Goal: Task Accomplishment & Management: Manage account settings

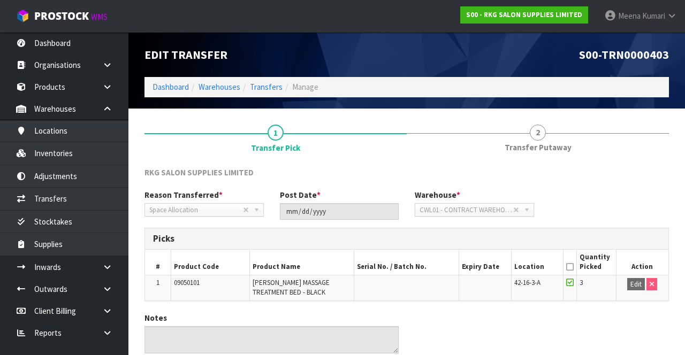
scroll to position [1, 0]
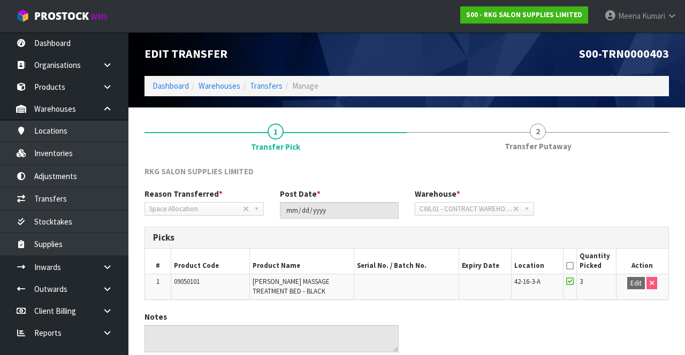
click at [662, 10] on link "[PERSON_NAME]" at bounding box center [640, 16] width 89 height 32
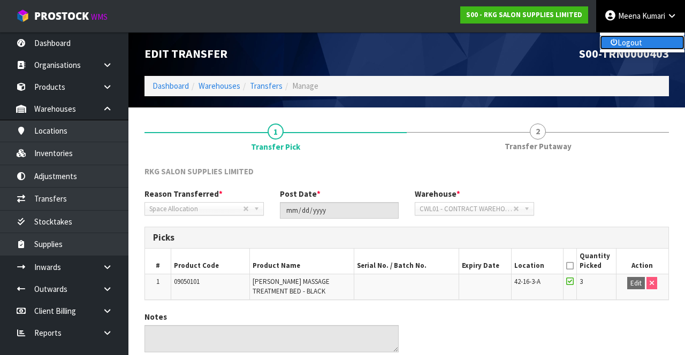
click at [638, 45] on link "Logout" at bounding box center [642, 42] width 85 height 14
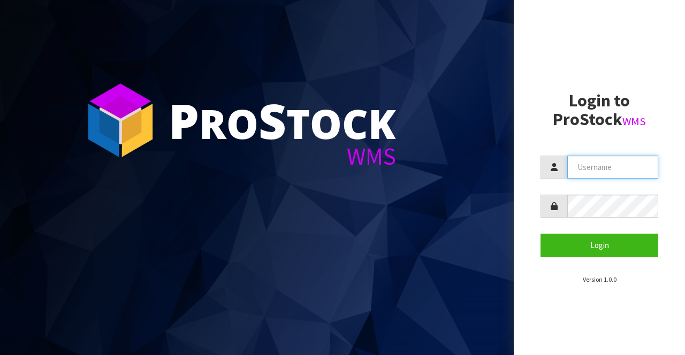
click at [613, 165] on input "text" at bounding box center [612, 167] width 91 height 23
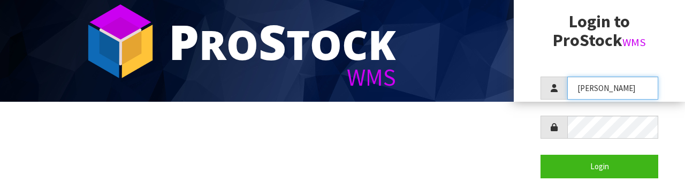
scroll to position [89, 0]
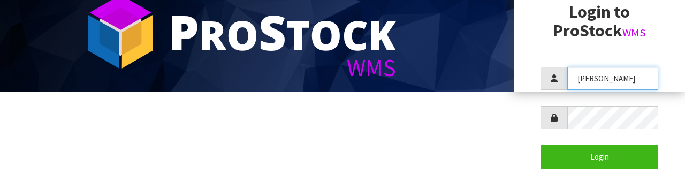
type input "Raj"
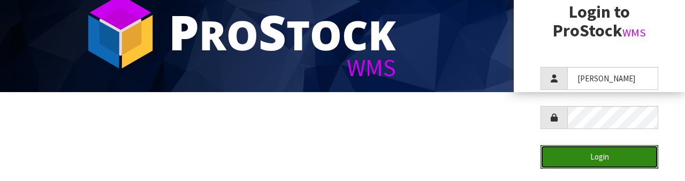
click at [607, 156] on button "Login" at bounding box center [599, 156] width 118 height 23
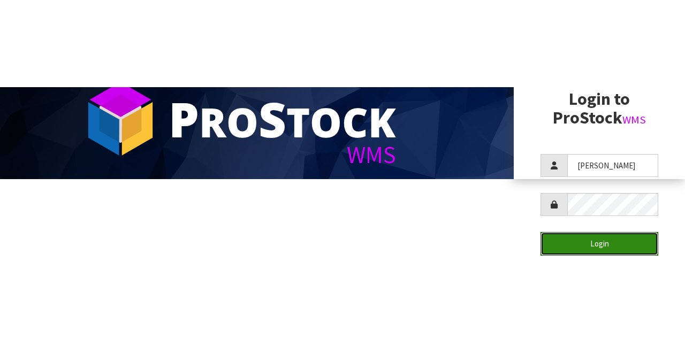
scroll to position [0, 0]
